Goal: Transaction & Acquisition: Purchase product/service

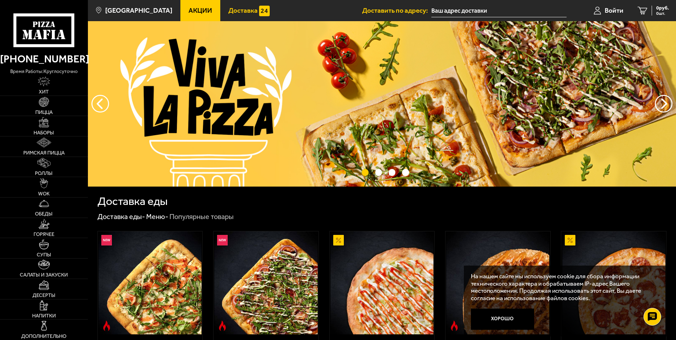
click at [228, 14] on span "Доставка" at bounding box center [242, 10] width 29 height 7
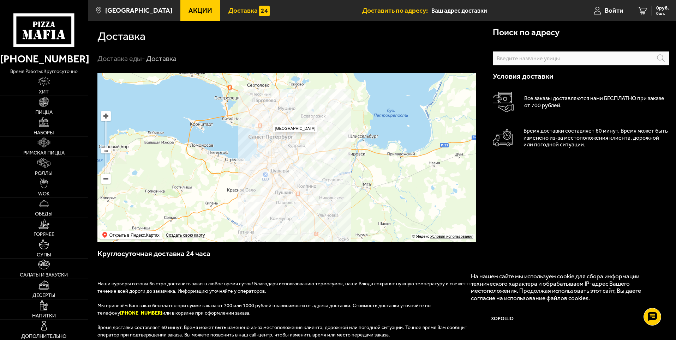
click at [269, 121] on ymaps at bounding box center [286, 157] width 378 height 169
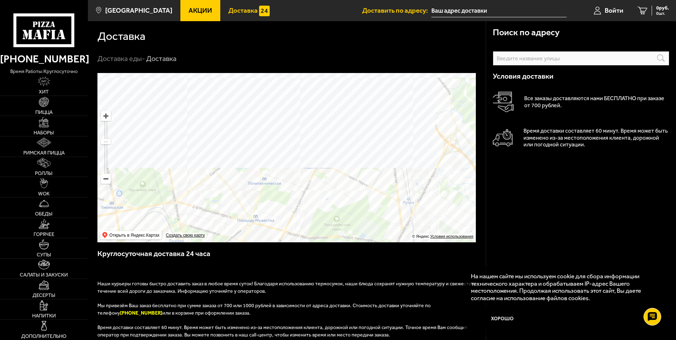
drag, startPoint x: 303, startPoint y: 116, endPoint x: 274, endPoint y: 192, distance: 81.5
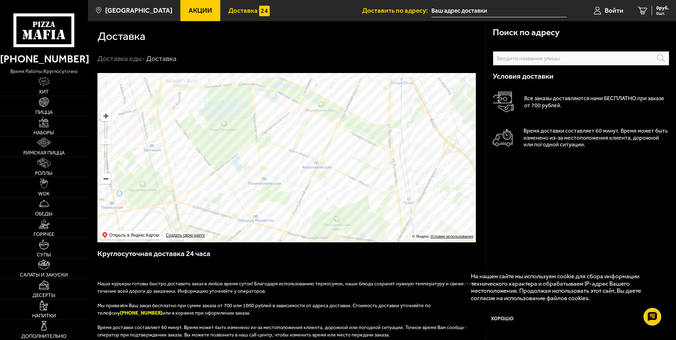
click at [274, 192] on ymaps at bounding box center [286, 157] width 378 height 169
click at [317, 152] on ymaps at bounding box center [286, 157] width 378 height 169
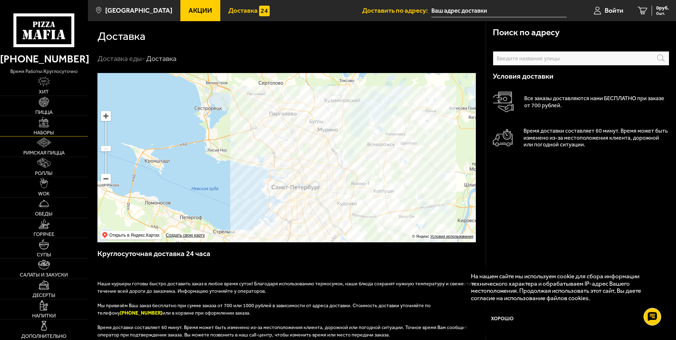
click at [44, 123] on img at bounding box center [44, 122] width 10 height 10
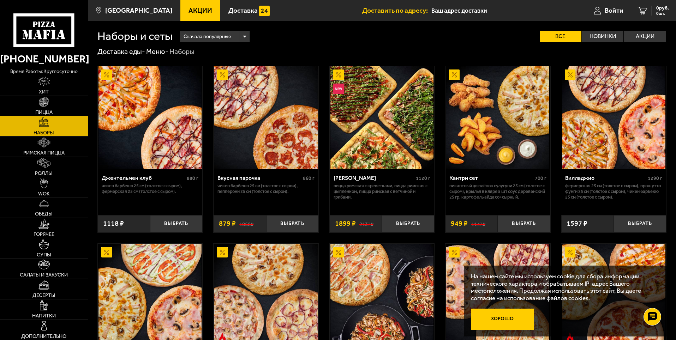
click at [499, 319] on button "Хорошо" at bounding box center [503, 319] width 64 height 21
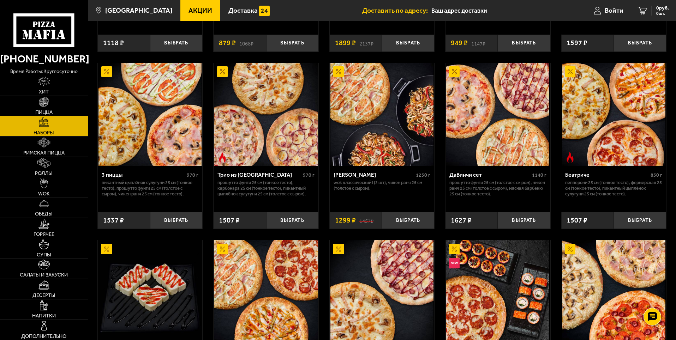
scroll to position [176, 0]
